Goal: Information Seeking & Learning: Learn about a topic

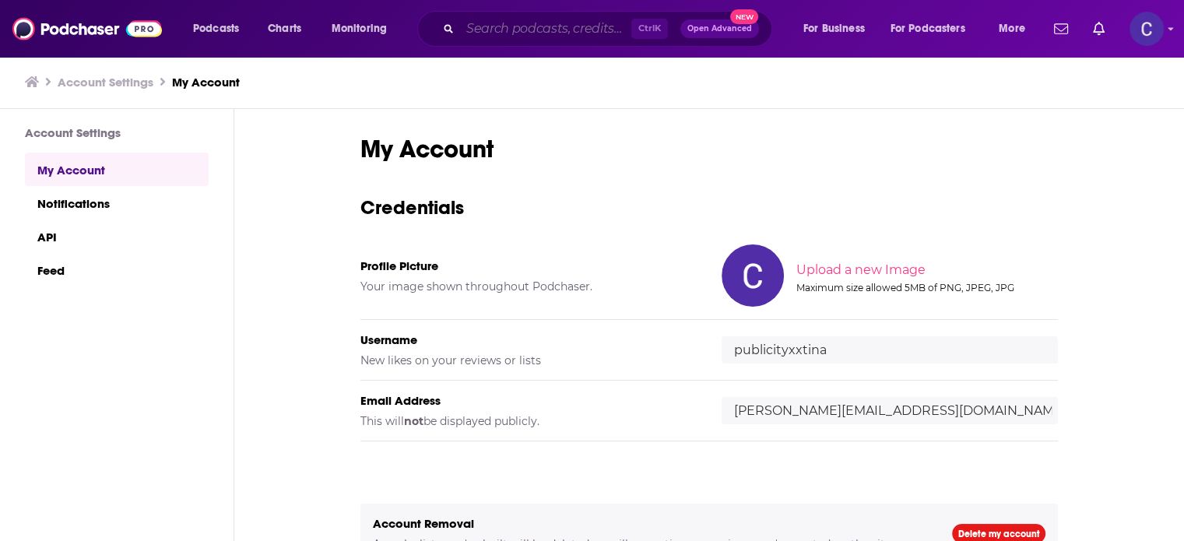
click at [501, 32] on input "Search podcasts, credits, & more..." at bounding box center [545, 28] width 171 height 25
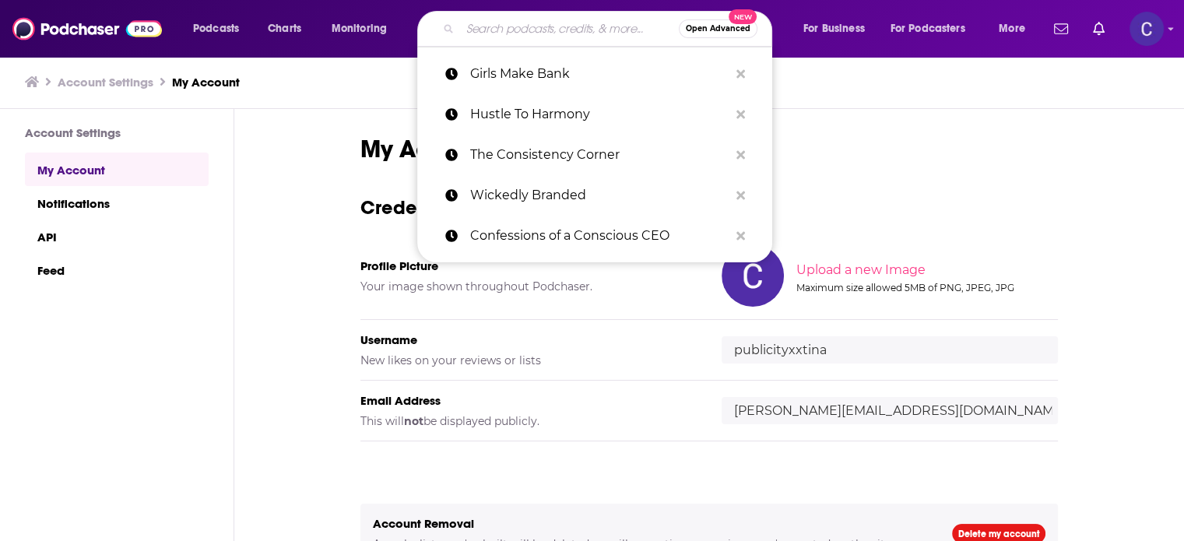
paste input "The Creative Bodega"
type input "The Creative Bodega"
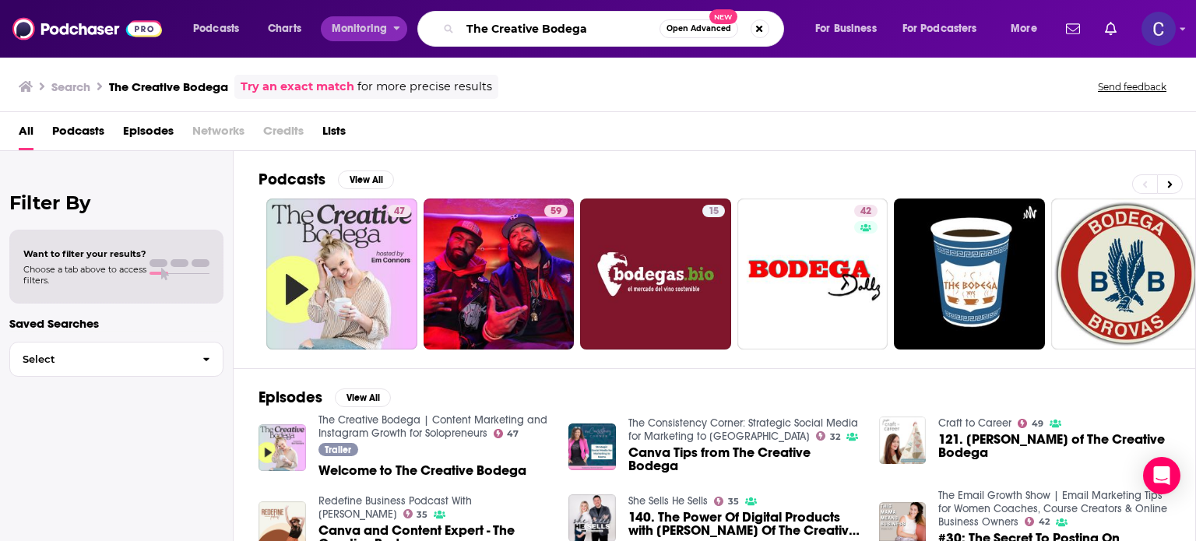
drag, startPoint x: 608, startPoint y: 30, endPoint x: 371, endPoint y: 35, distance: 236.8
click at [371, 35] on div "Podcasts Charts Monitoring The Creative Bodega Open Advanced New For Business F…" at bounding box center [617, 29] width 870 height 36
paste input "Visibility Standard"
type input "The Visibility Standard"
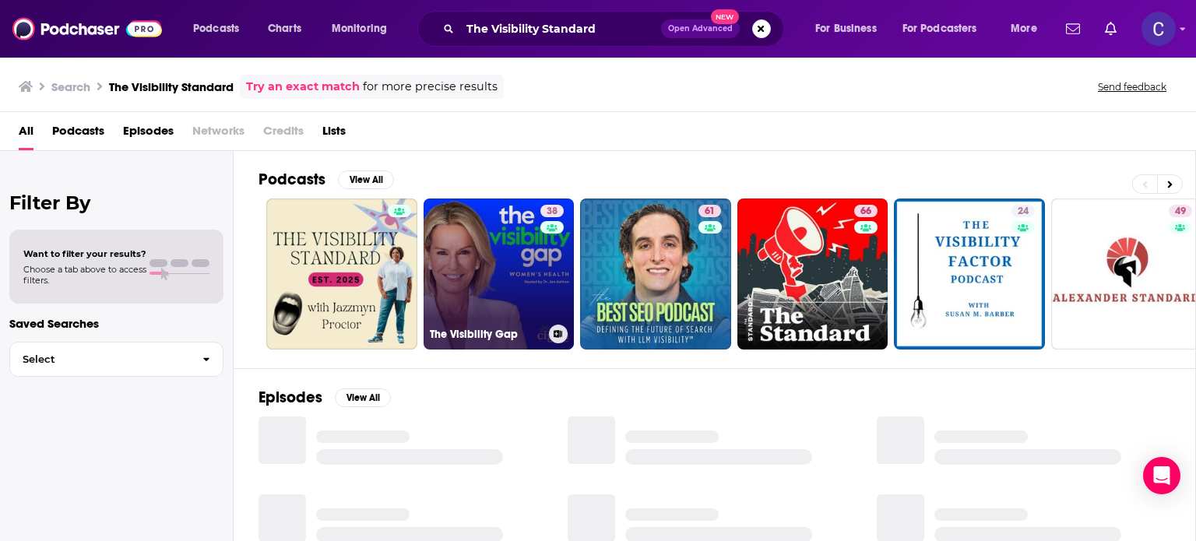
click at [505, 241] on link "38 The Visibility Gap" at bounding box center [499, 274] width 151 height 151
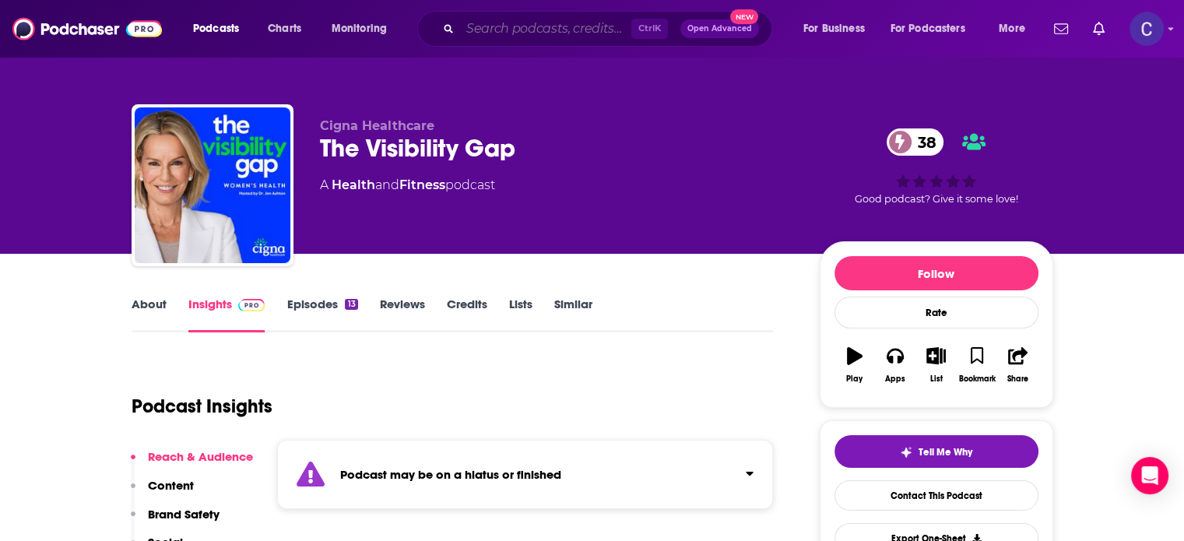
click at [518, 27] on input "Search podcasts, credits, & more..." at bounding box center [545, 28] width 171 height 25
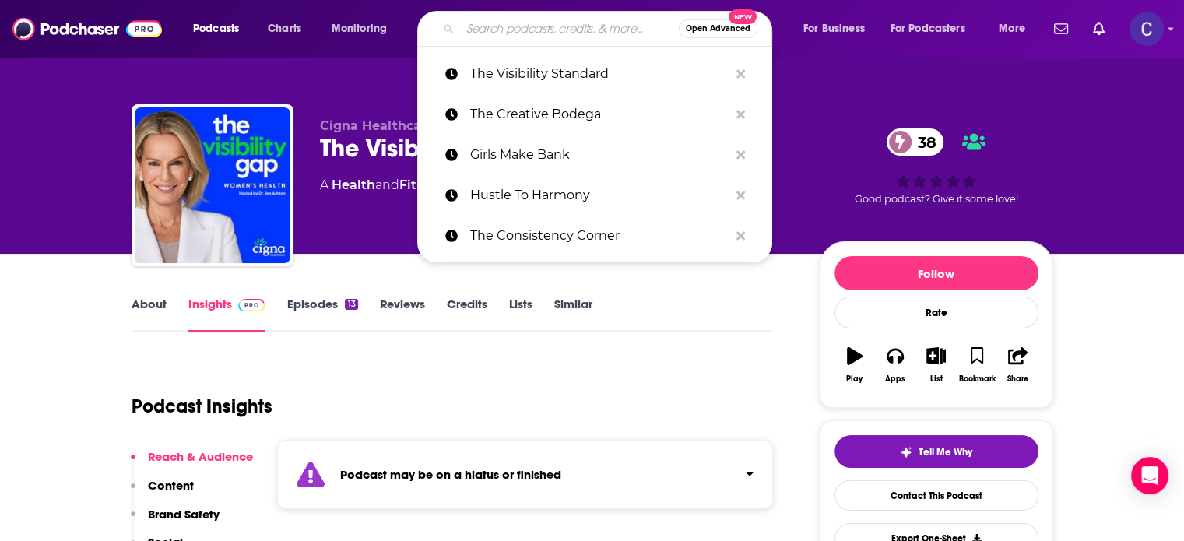
paste input "Unapologetically Visible"
type input "Unapologetically Visible"
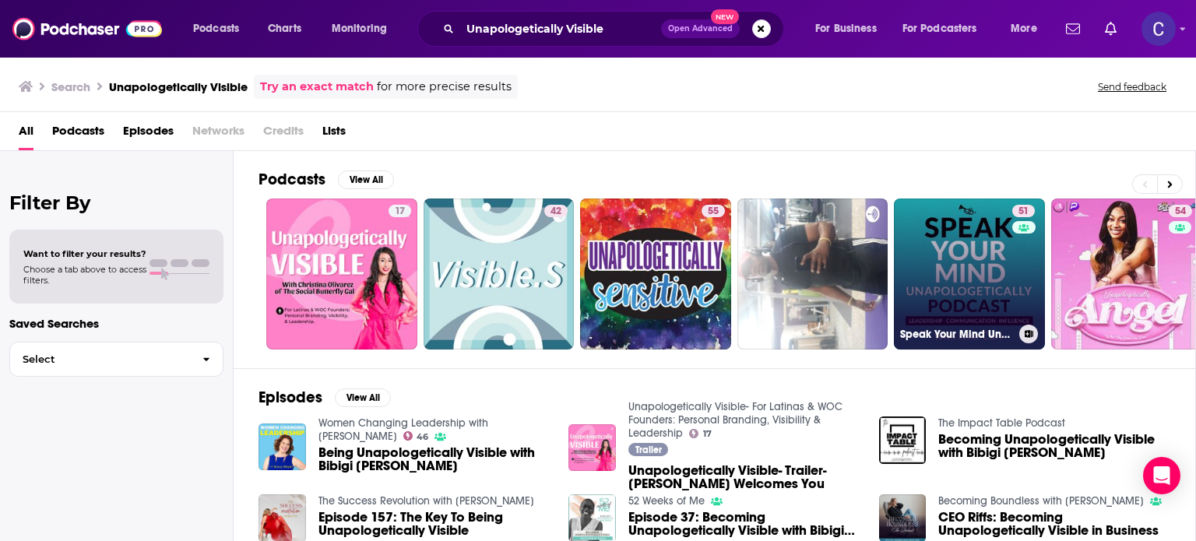
click at [976, 216] on link "51 Speak Your Mind Unapologetically Podcast" at bounding box center [969, 274] width 151 height 151
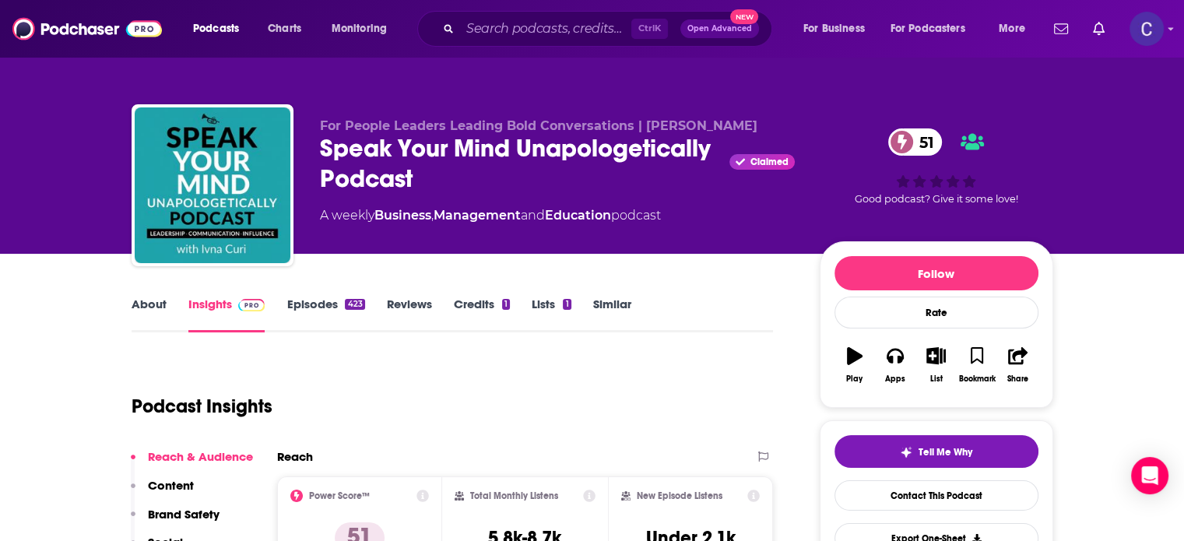
click at [164, 301] on link "About" at bounding box center [149, 315] width 35 height 36
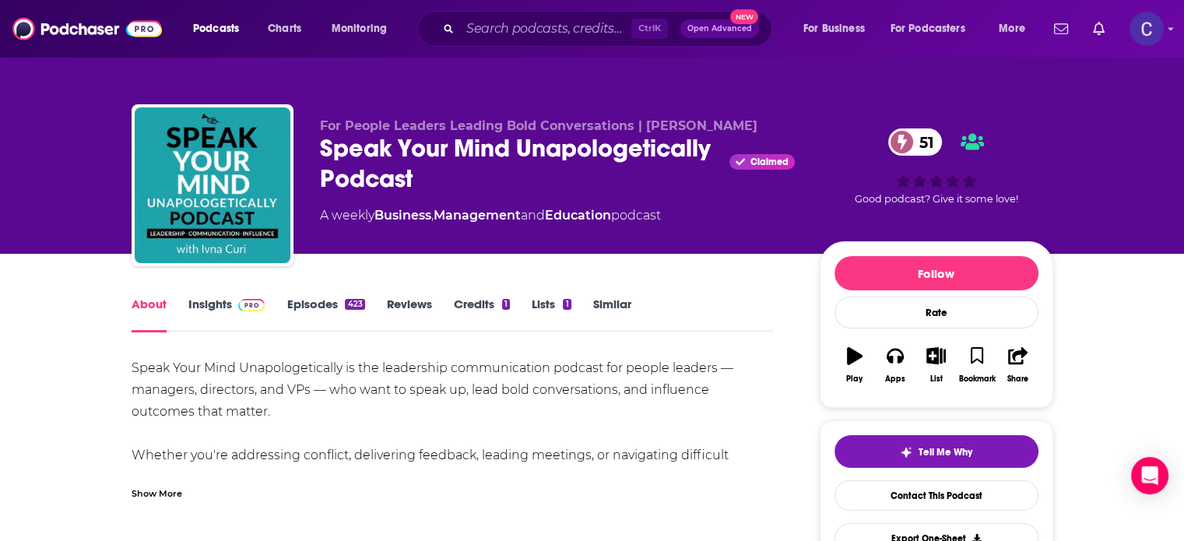
click at [542, 12] on div "Ctrl K Open Advanced New" at bounding box center [594, 29] width 355 height 36
click at [539, 21] on input "Search podcasts, credits, & more..." at bounding box center [545, 28] width 171 height 25
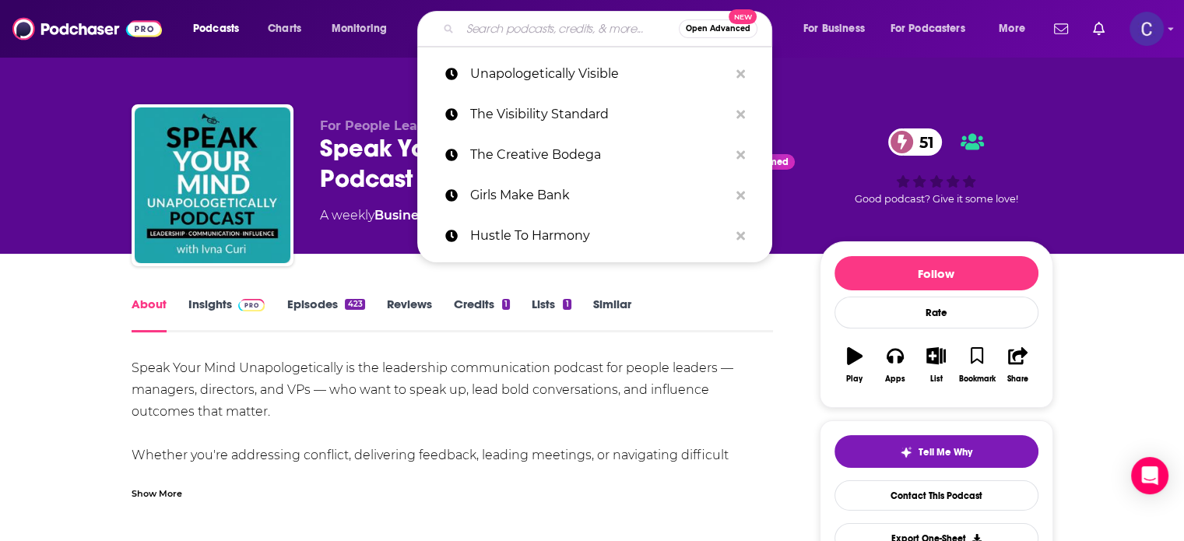
paste input "Author's Edge"
type input "Author's Edge"
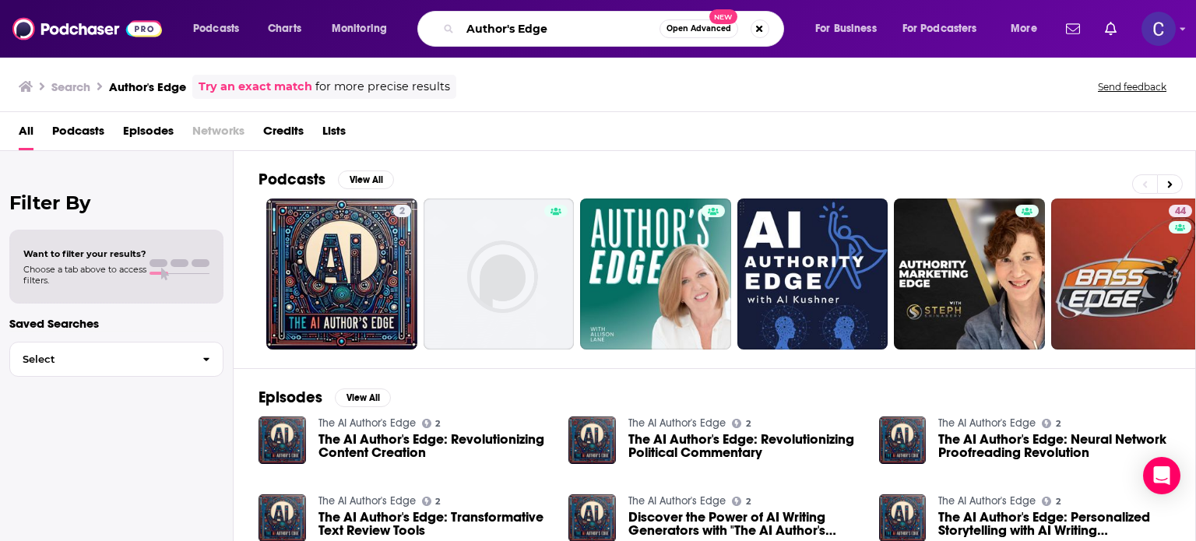
drag, startPoint x: 596, startPoint y: 21, endPoint x: 485, endPoint y: 25, distance: 110.6
click at [485, 25] on input "Author's Edge" at bounding box center [559, 28] width 199 height 25
click at [554, 27] on input "Author's Edge" at bounding box center [559, 28] width 199 height 25
drag, startPoint x: 554, startPoint y: 27, endPoint x: 452, endPoint y: 26, distance: 102.8
click at [452, 26] on div "Author's Edge Open Advanced New" at bounding box center [600, 29] width 367 height 36
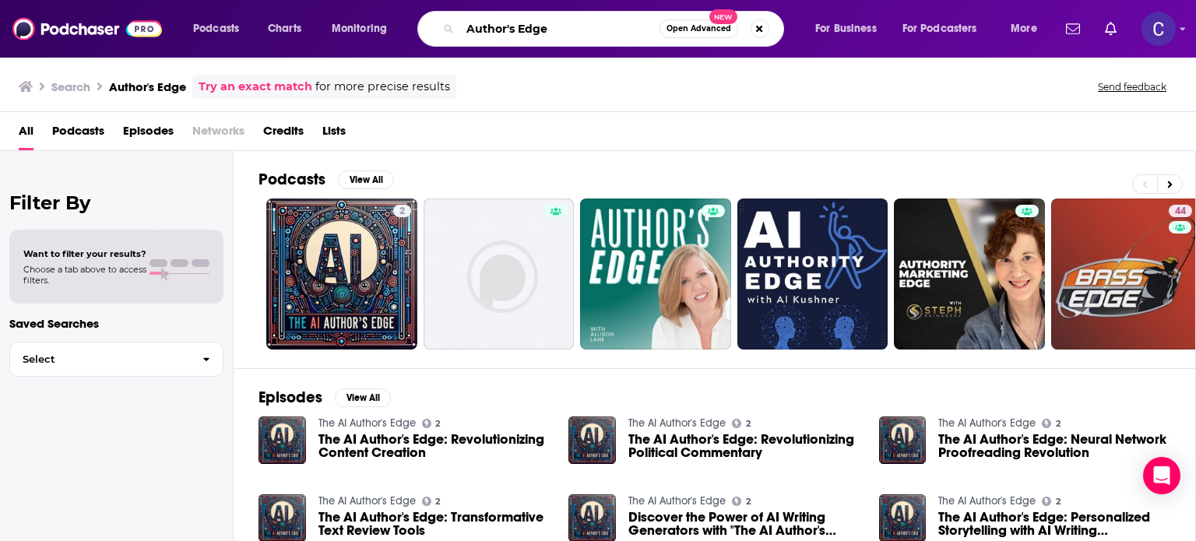
paste input "Stop The Hey Girl Podcast"
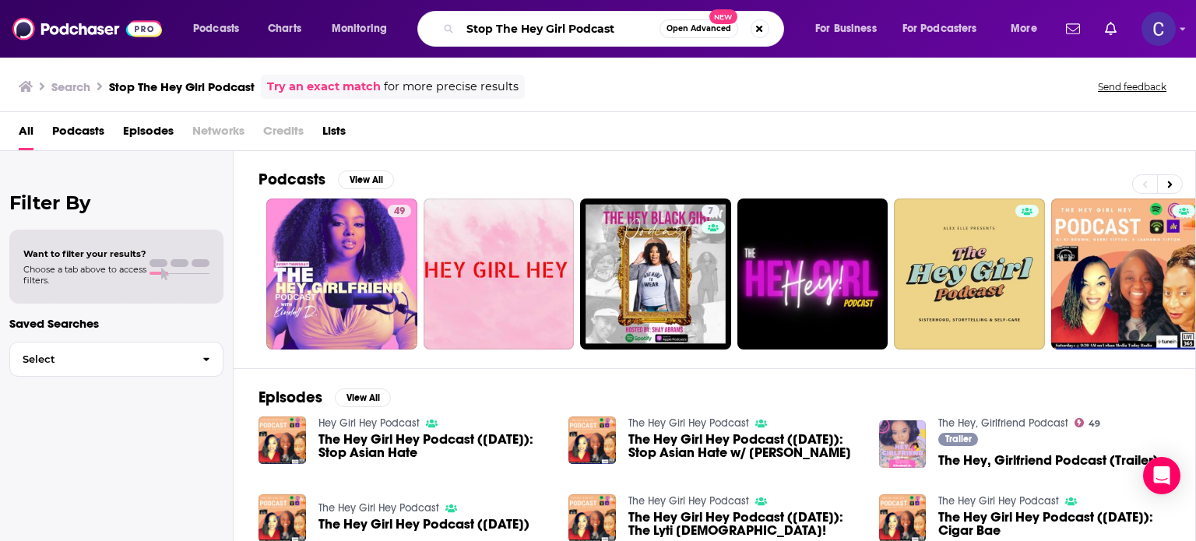
click at [614, 32] on input "Stop The Hey Girl Podcast" at bounding box center [559, 28] width 199 height 25
drag, startPoint x: 614, startPoint y: 32, endPoint x: 440, endPoint y: 30, distance: 173.6
click at [440, 30] on div "Stop The Hey Girl Podcast Open Advanced New" at bounding box center [600, 29] width 367 height 36
paste input "More Than A Network Marketer"
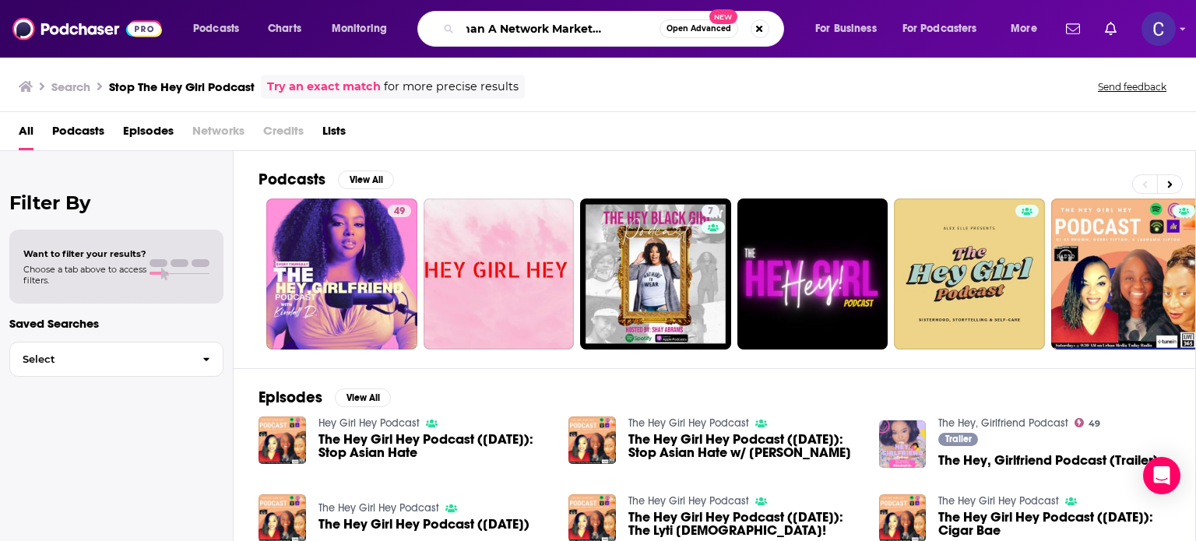
type input "More Than A Network Marketer Podcast"
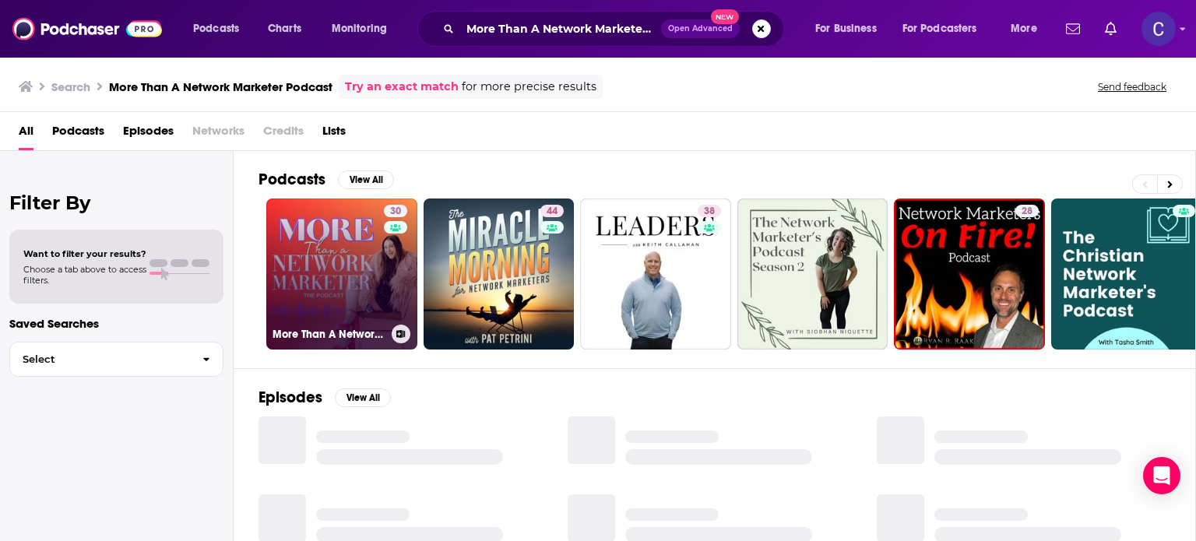
click at [314, 272] on link "30 More Than A Network Marketer Podcast" at bounding box center [341, 274] width 151 height 151
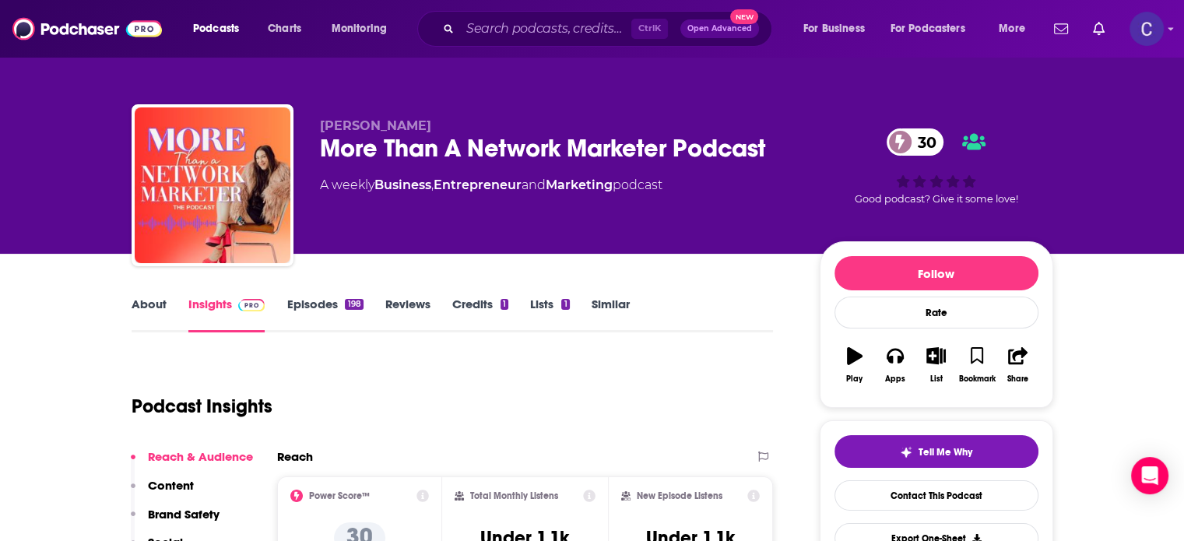
click at [311, 300] on link "Episodes 198" at bounding box center [325, 315] width 76 height 36
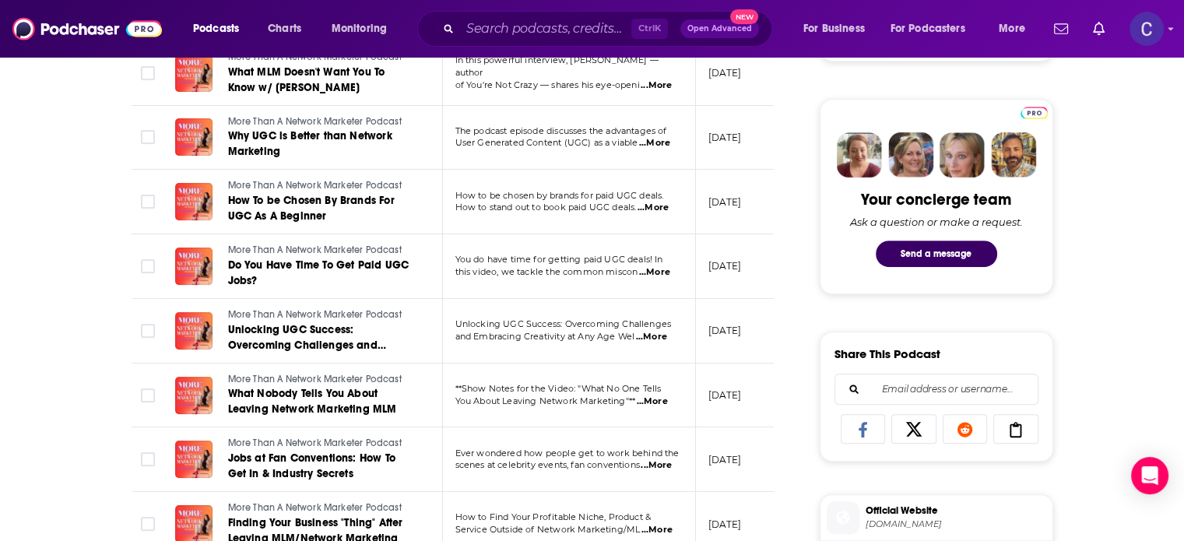
scroll to position [701, 0]
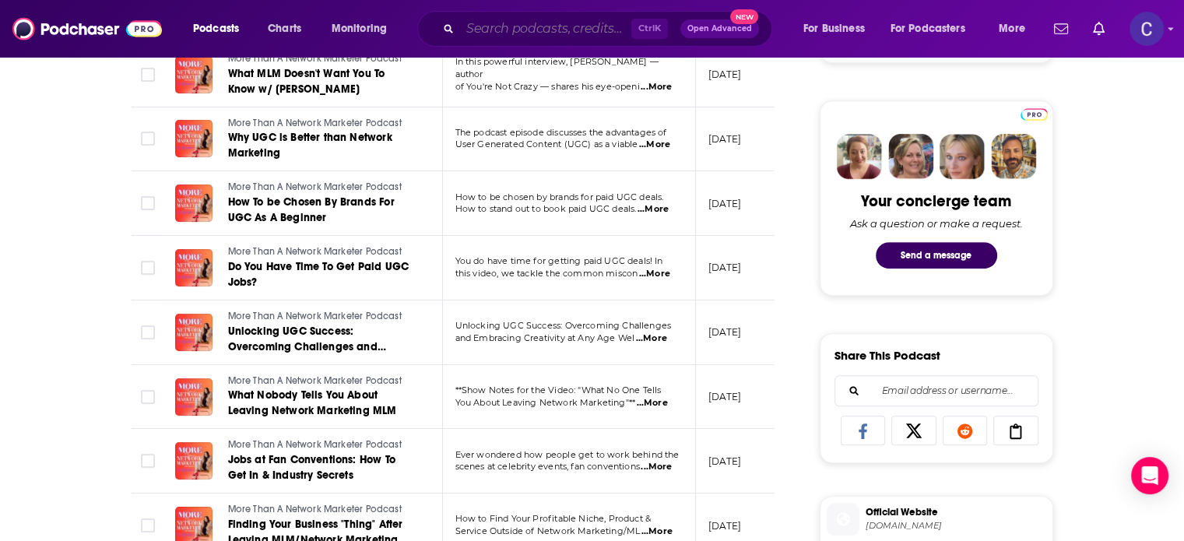
click at [528, 30] on input "Search podcasts, credits, & more..." at bounding box center [545, 28] width 171 height 25
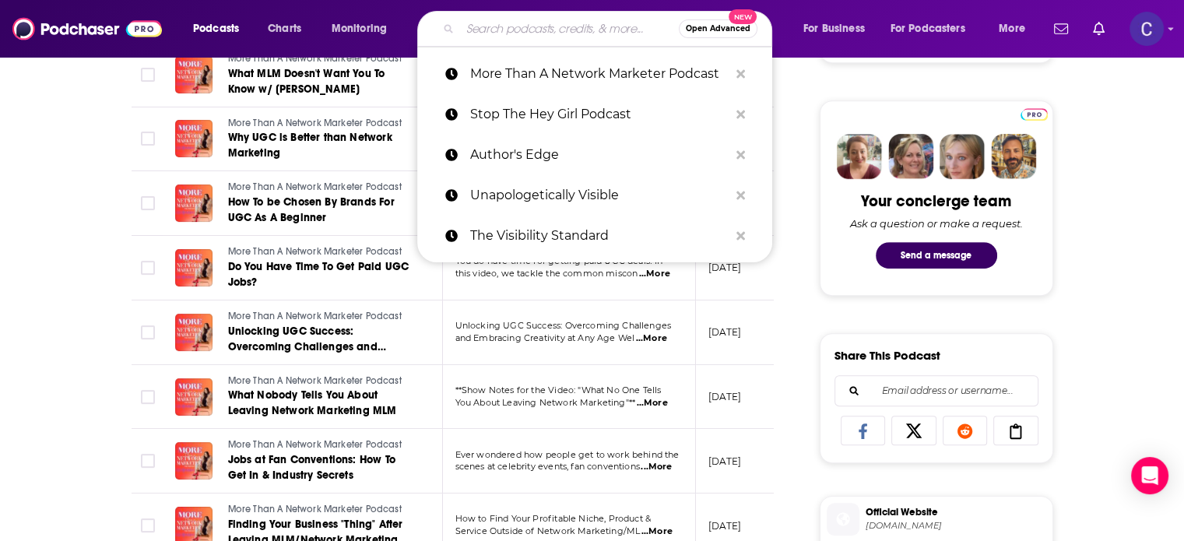
paste input "Becoming Burnout Proof"
type input "Becoming Burnout Proof"
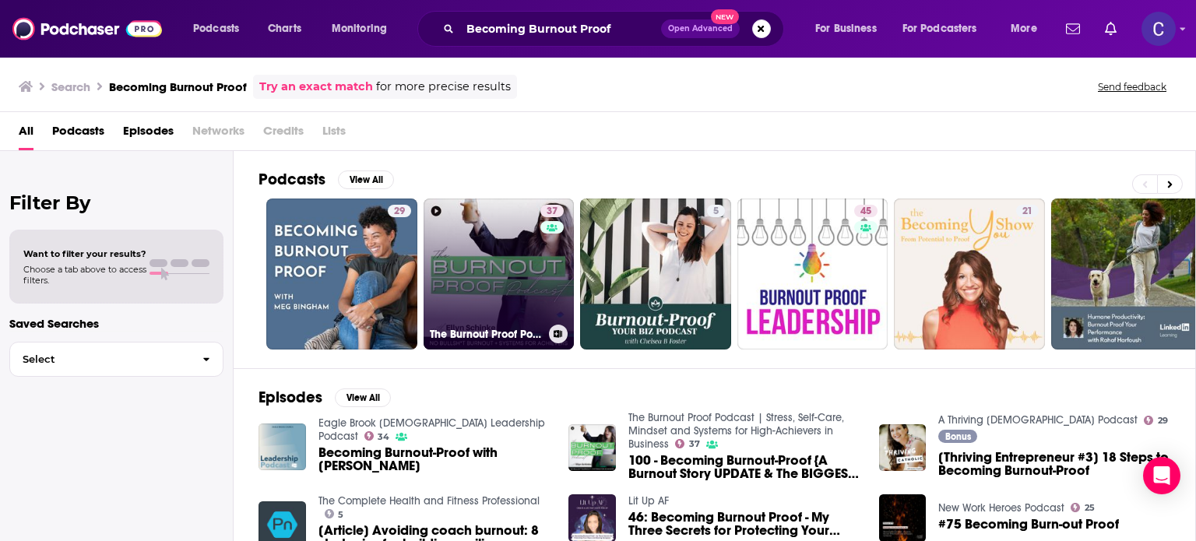
click at [501, 199] on link "37 The Burnout Proof Podcast | Stress, Self-Care, Mindset and Systems for High-…" at bounding box center [499, 274] width 151 height 151
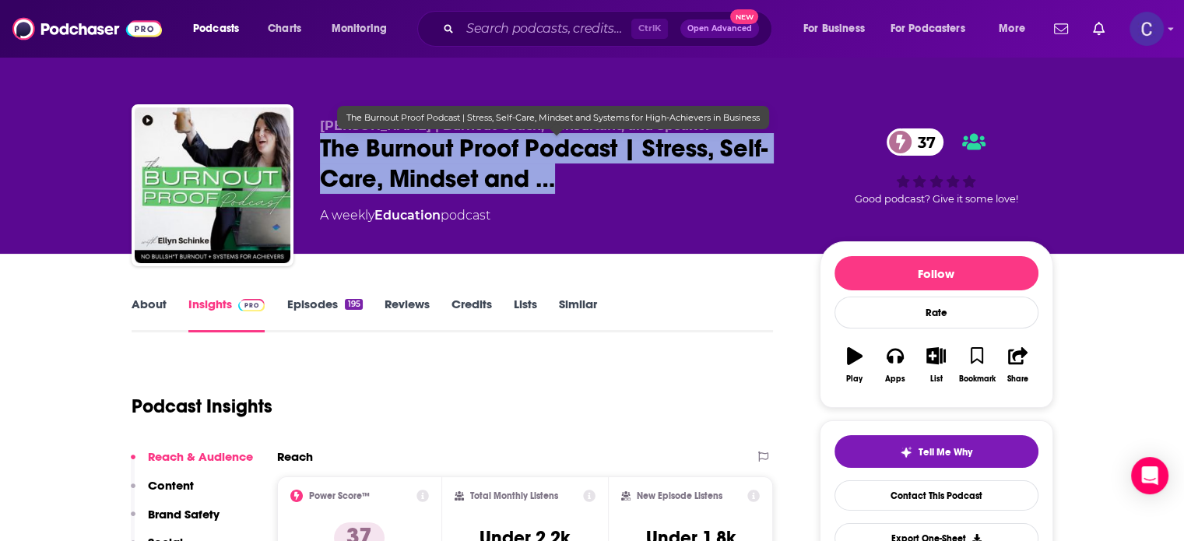
drag, startPoint x: 318, startPoint y: 144, endPoint x: 620, endPoint y: 164, distance: 302.7
click at [617, 164] on div "[PERSON_NAME] | Burnout Coach, Consultant, and Speaker The Burnout Proof Podcas…" at bounding box center [593, 188] width 922 height 168
copy h2 "The Burnout Proof Podcast | Stress, Self-Care, Mindset and …"
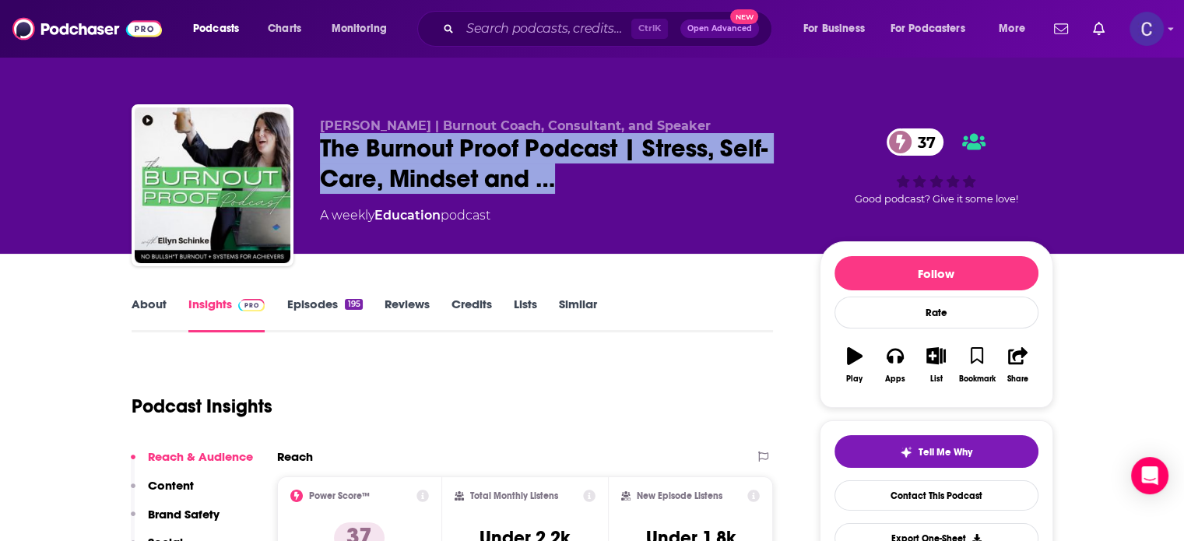
click at [146, 304] on link "About" at bounding box center [149, 315] width 35 height 36
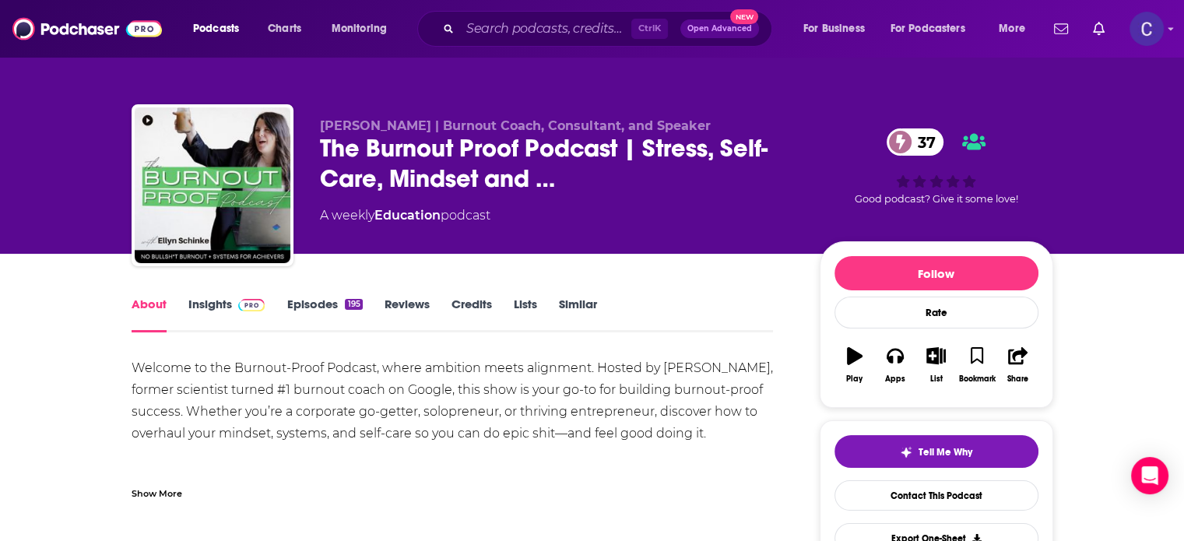
click at [322, 304] on link "Episodes 195" at bounding box center [325, 315] width 76 height 36
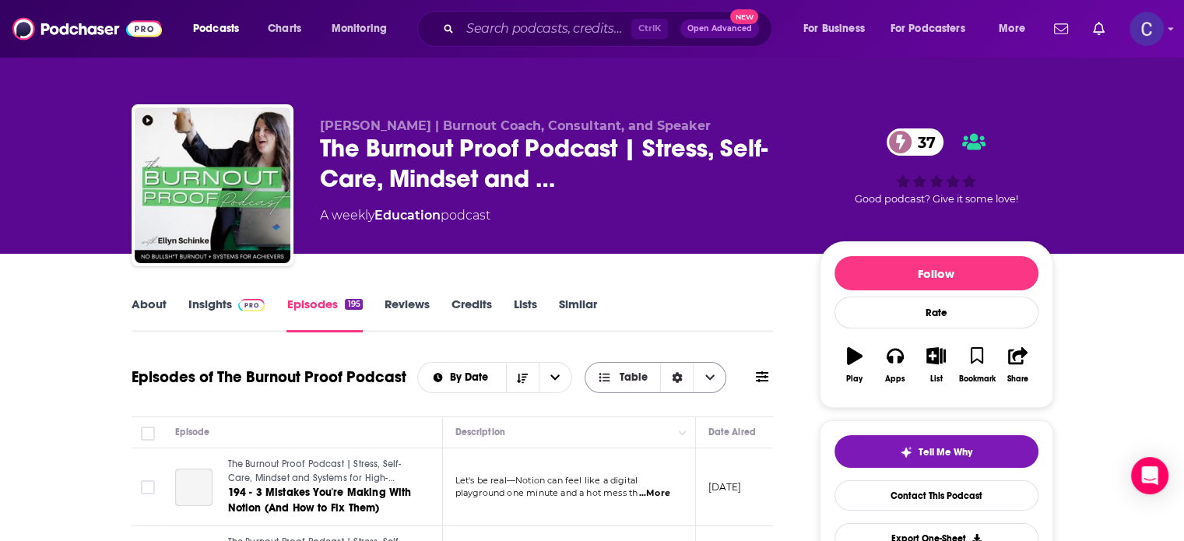
scroll to position [156, 0]
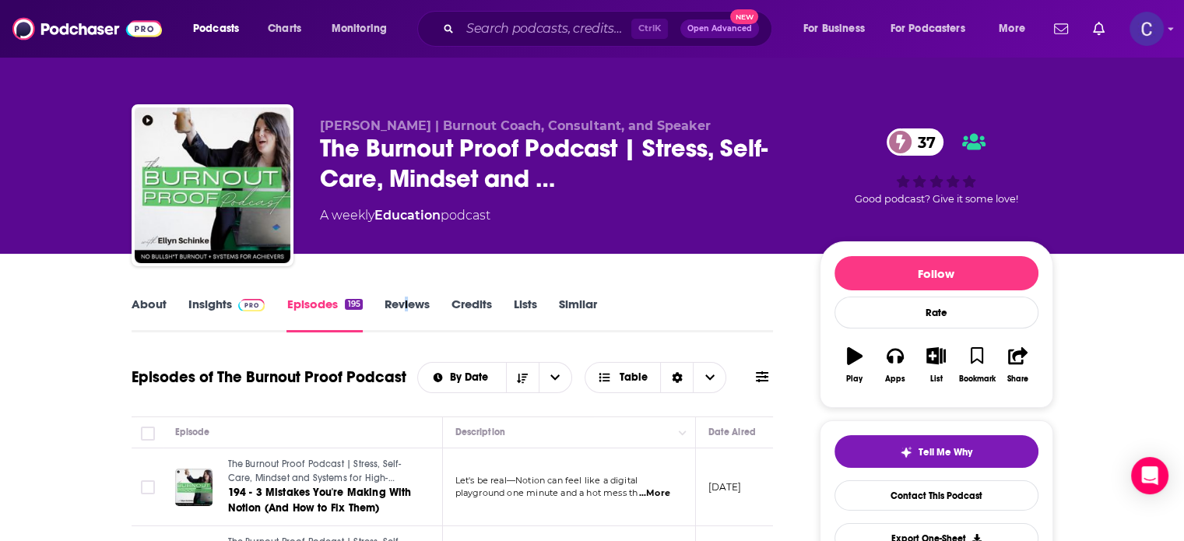
scroll to position [0, 0]
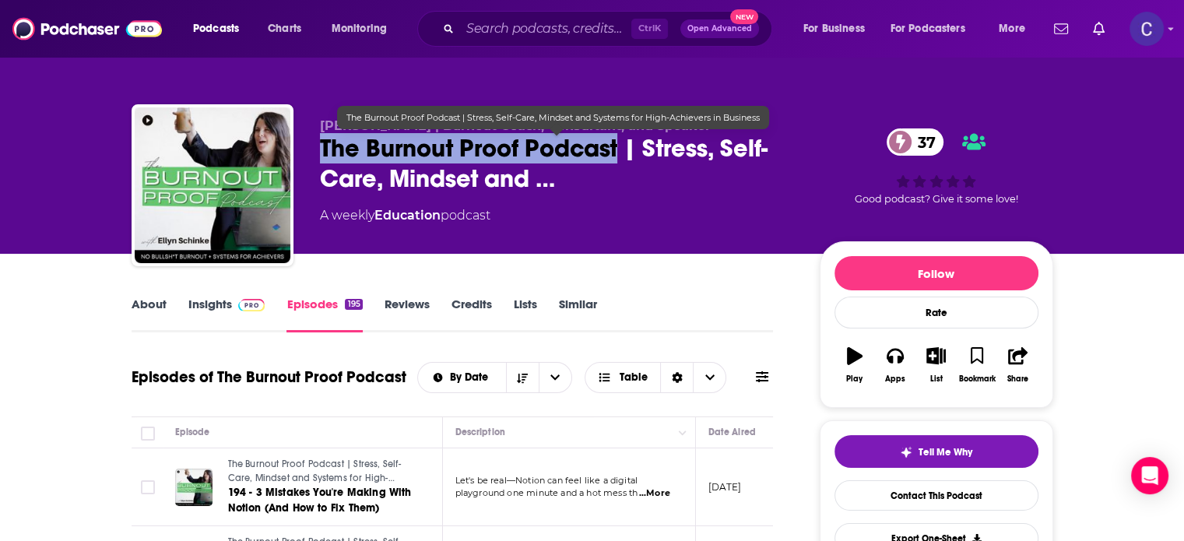
drag, startPoint x: 324, startPoint y: 152, endPoint x: 618, endPoint y: 156, distance: 294.3
click at [618, 156] on span "The Burnout Proof Podcast | Stress, Self-Care, Mindset and …" at bounding box center [557, 163] width 475 height 61
copy h2 "The Burnout Proof Podcast"
